Goal: Communication & Community: Participate in discussion

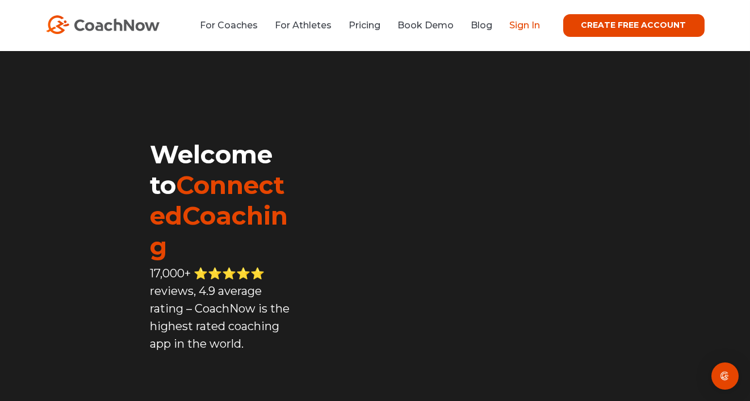
click at [539, 23] on link "Sign In" at bounding box center [525, 25] width 31 height 11
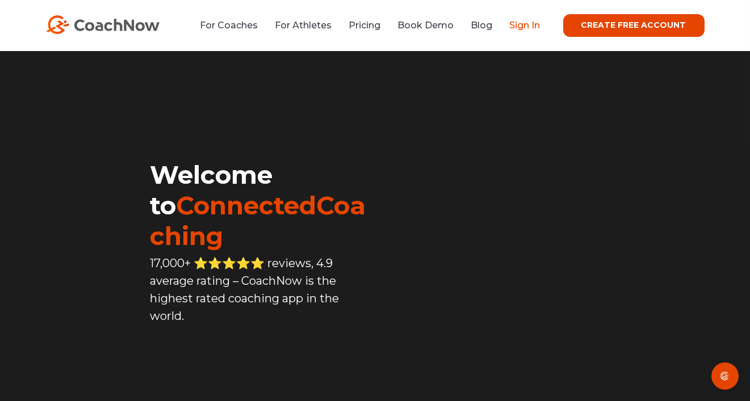
click at [521, 27] on link "Sign In" at bounding box center [525, 25] width 31 height 11
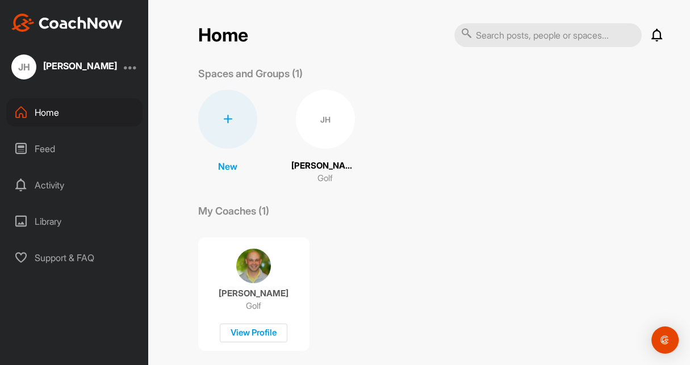
click at [650, 32] on icon at bounding box center [657, 35] width 14 height 14
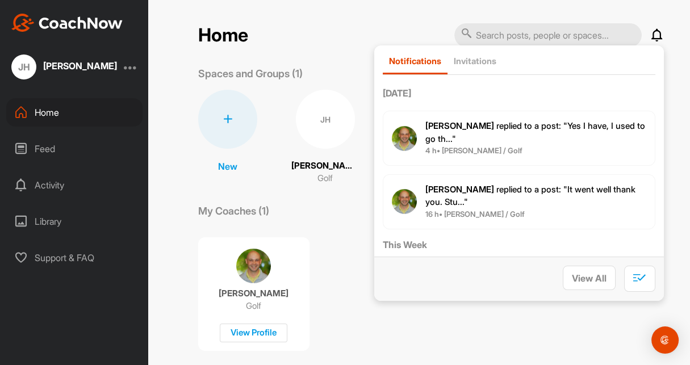
click at [576, 124] on span "Mike P. replied to a post : "Yes I have, I used to go th..."" at bounding box center [535, 132] width 220 height 24
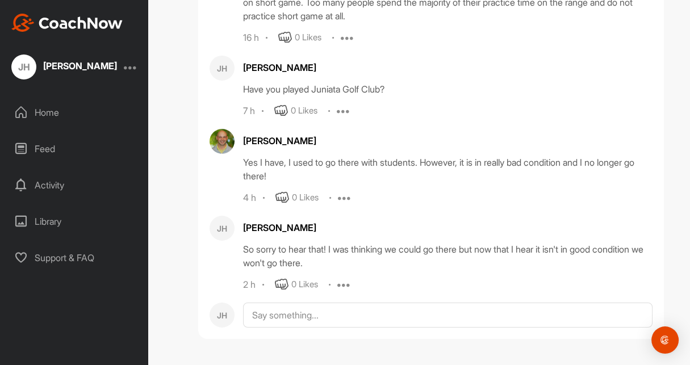
scroll to position [85455, 0]
